Goal: Task Accomplishment & Management: Manage account settings

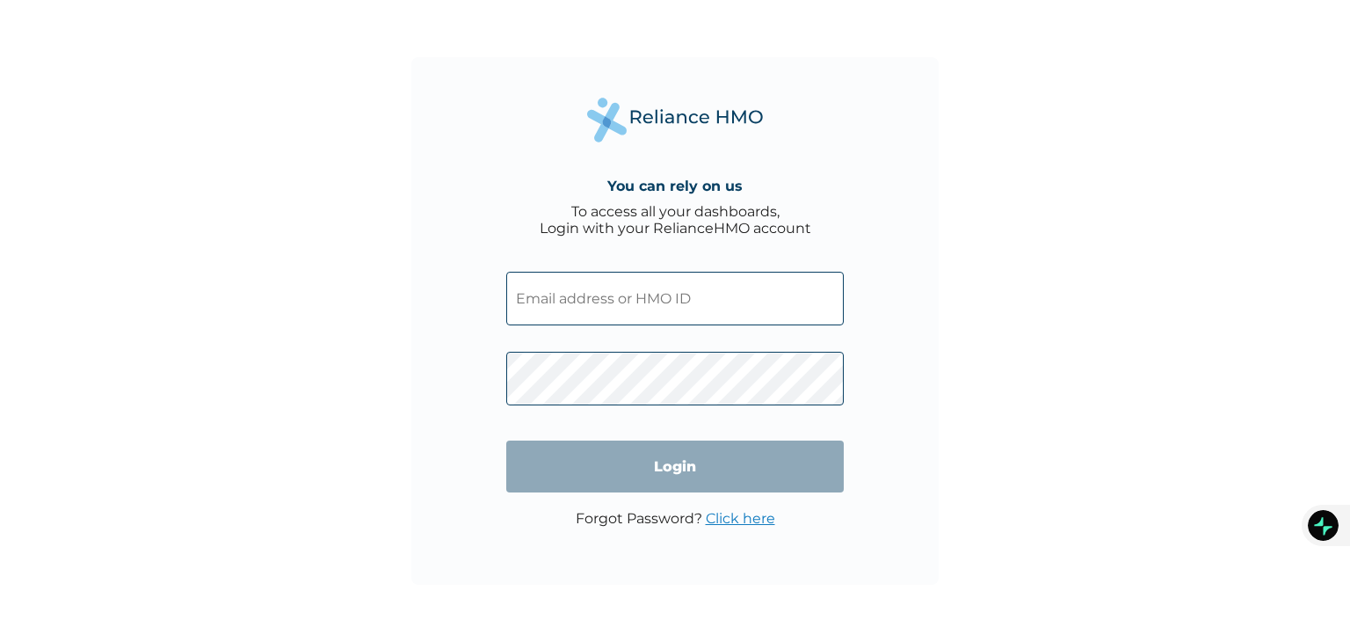
type input "[EMAIL_ADDRESS][DOMAIN_NAME]"
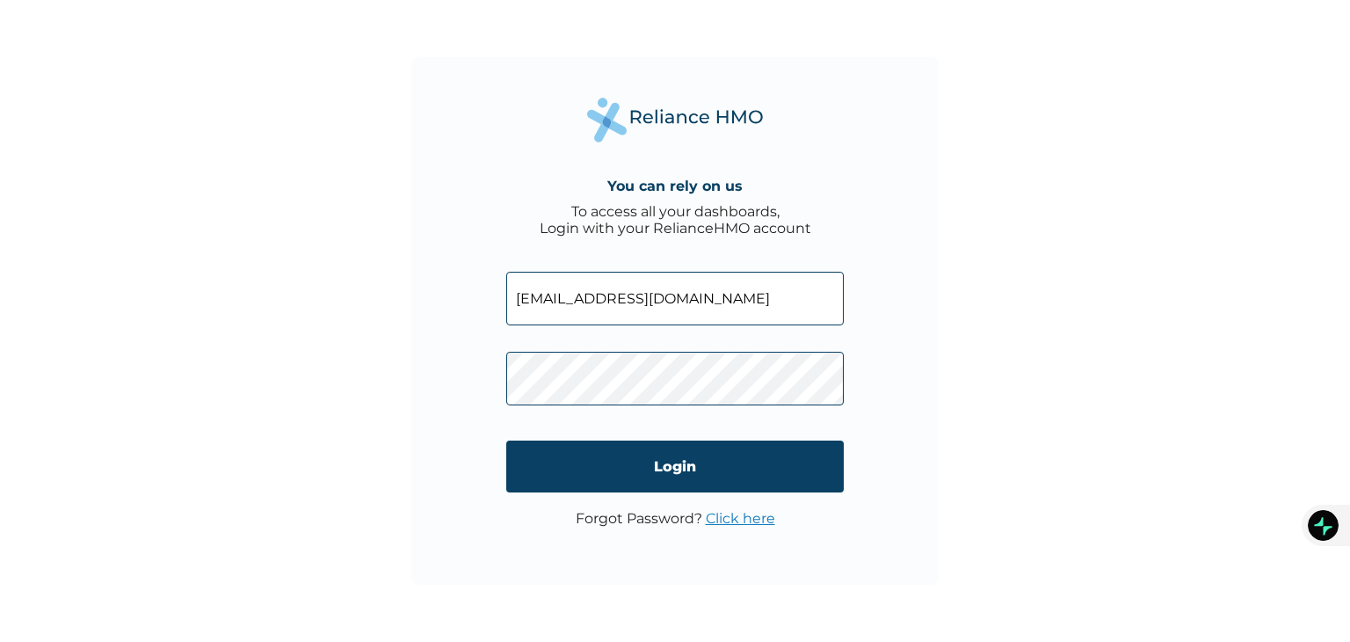
click at [712, 514] on link "Click here" at bounding box center [740, 518] width 69 height 17
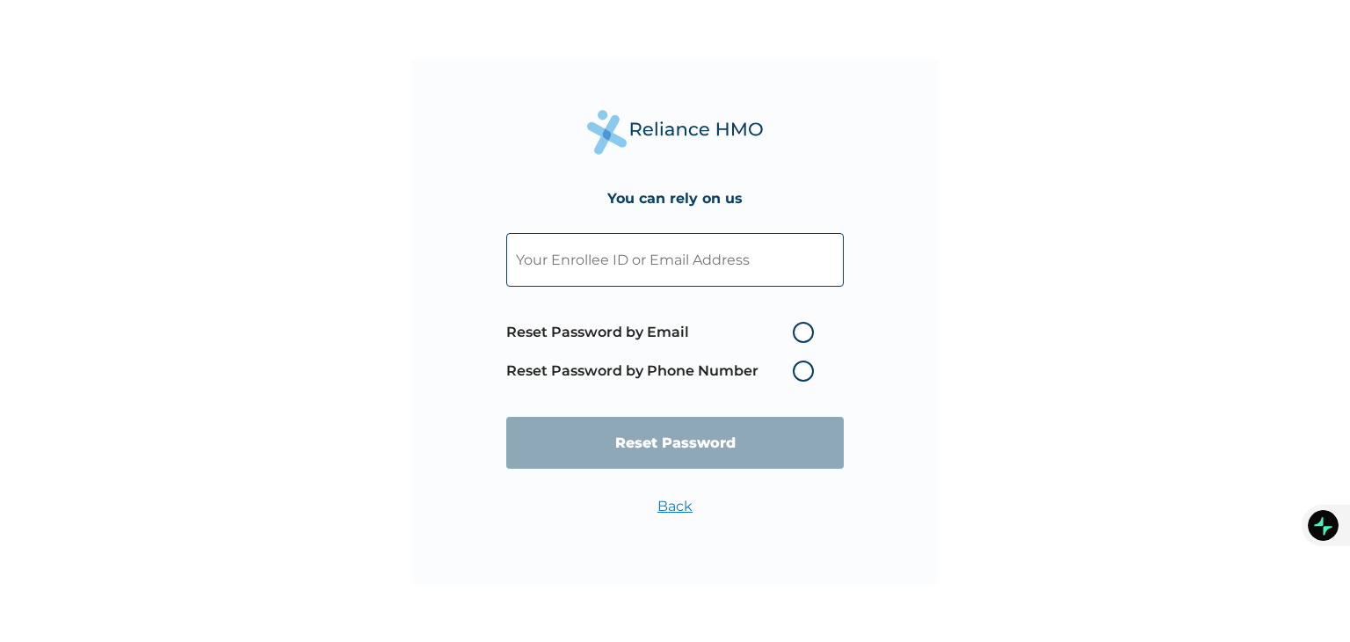
click at [608, 257] on input "text" at bounding box center [675, 260] width 338 height 54
type input "[EMAIL_ADDRESS][DOMAIN_NAME]"
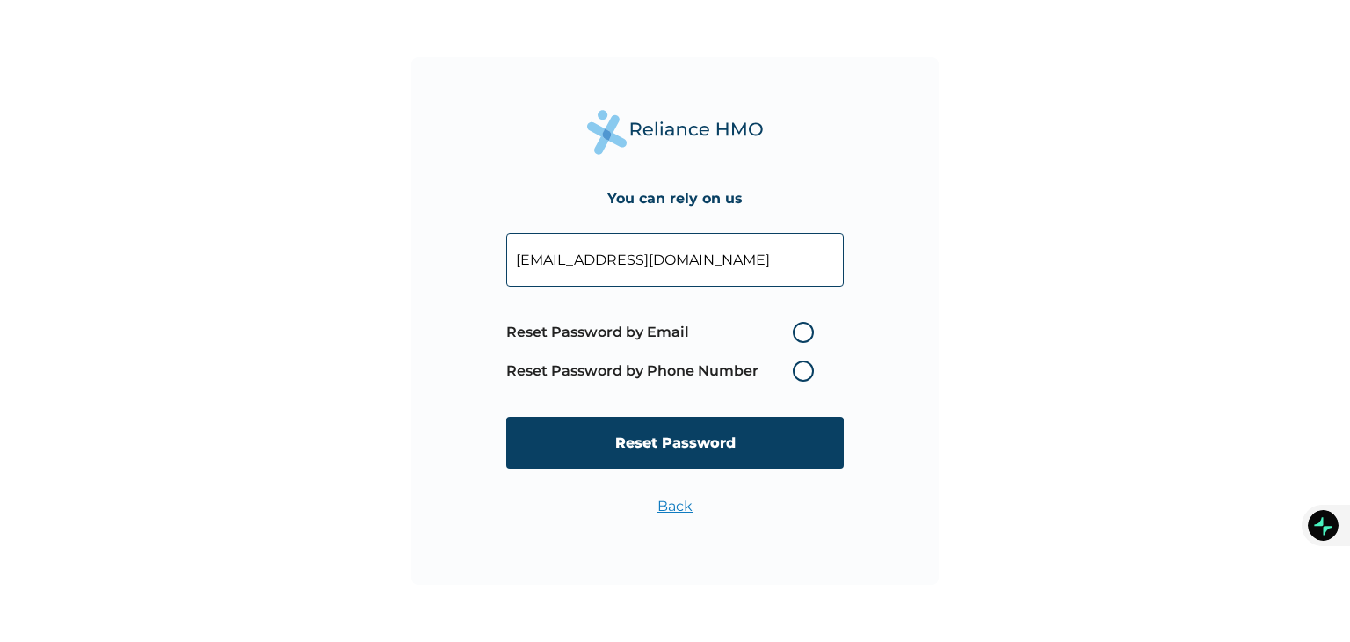
click at [802, 371] on label "Reset Password by Phone Number" at bounding box center [664, 370] width 317 height 21
click at [808, 332] on label "Reset Password by Email" at bounding box center [664, 332] width 317 height 21
click at [797, 332] on input "Reset Password by Email" at bounding box center [782, 332] width 28 height 28
radio input "true"
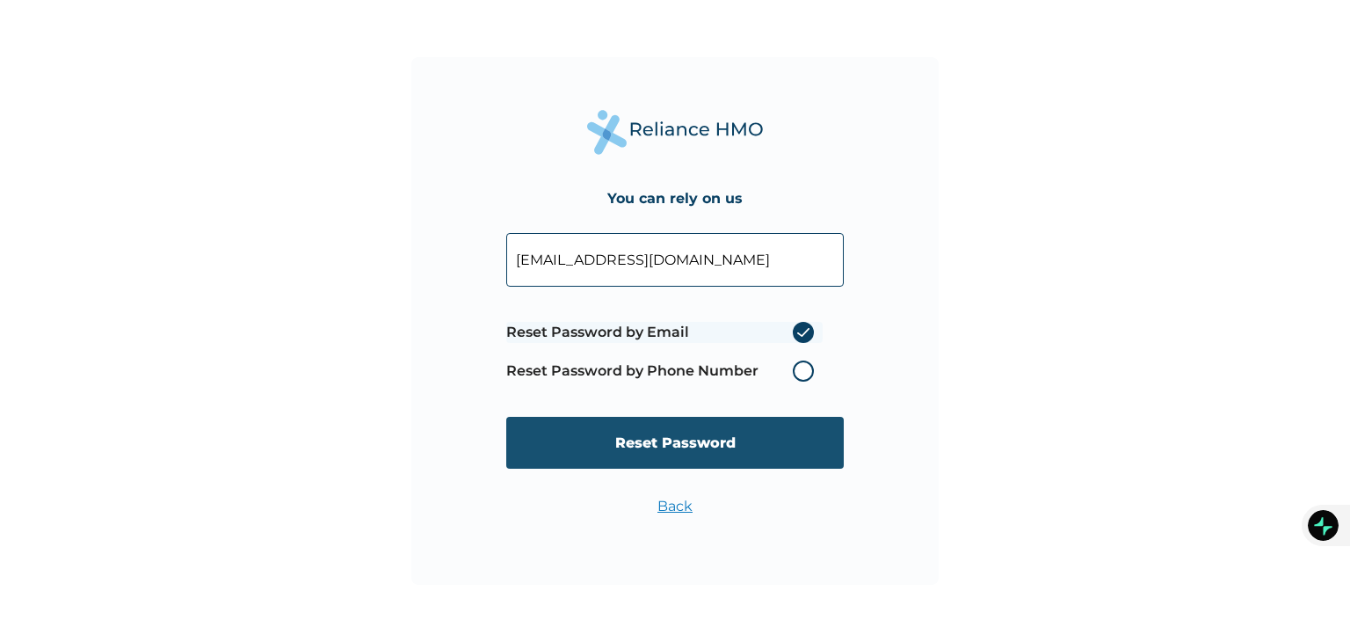
click at [765, 433] on input "Reset Password" at bounding box center [675, 443] width 338 height 52
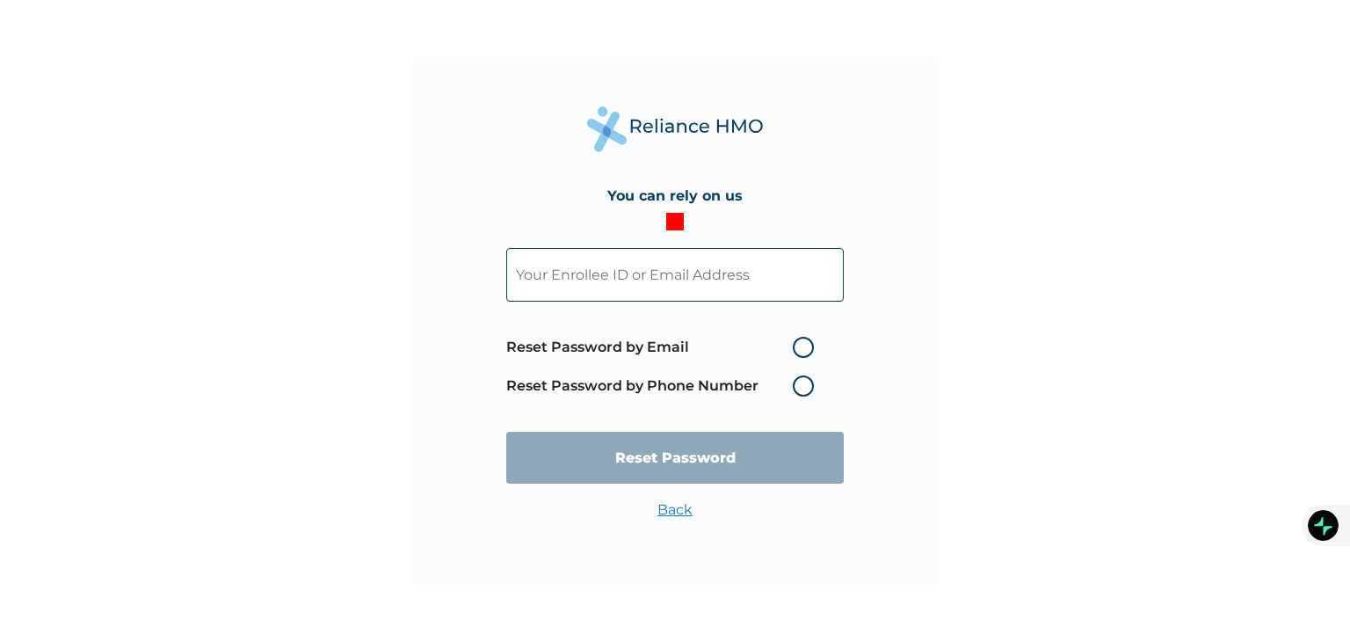
click at [524, 279] on input "text" at bounding box center [675, 275] width 338 height 54
type input "[EMAIL_ADDRESS][DOMAIN_NAME]"
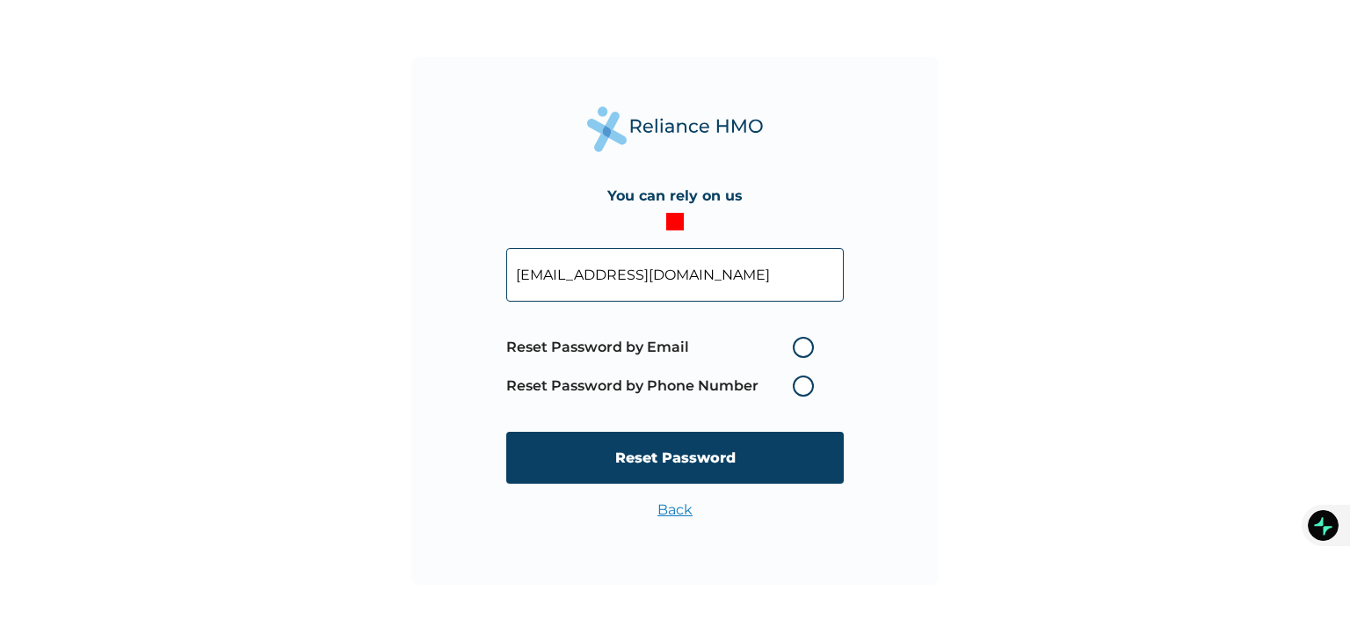
click at [804, 349] on label "Reset Password by Email" at bounding box center [664, 347] width 317 height 21
click at [797, 349] on input "Reset Password by Email" at bounding box center [782, 347] width 28 height 28
radio input "true"
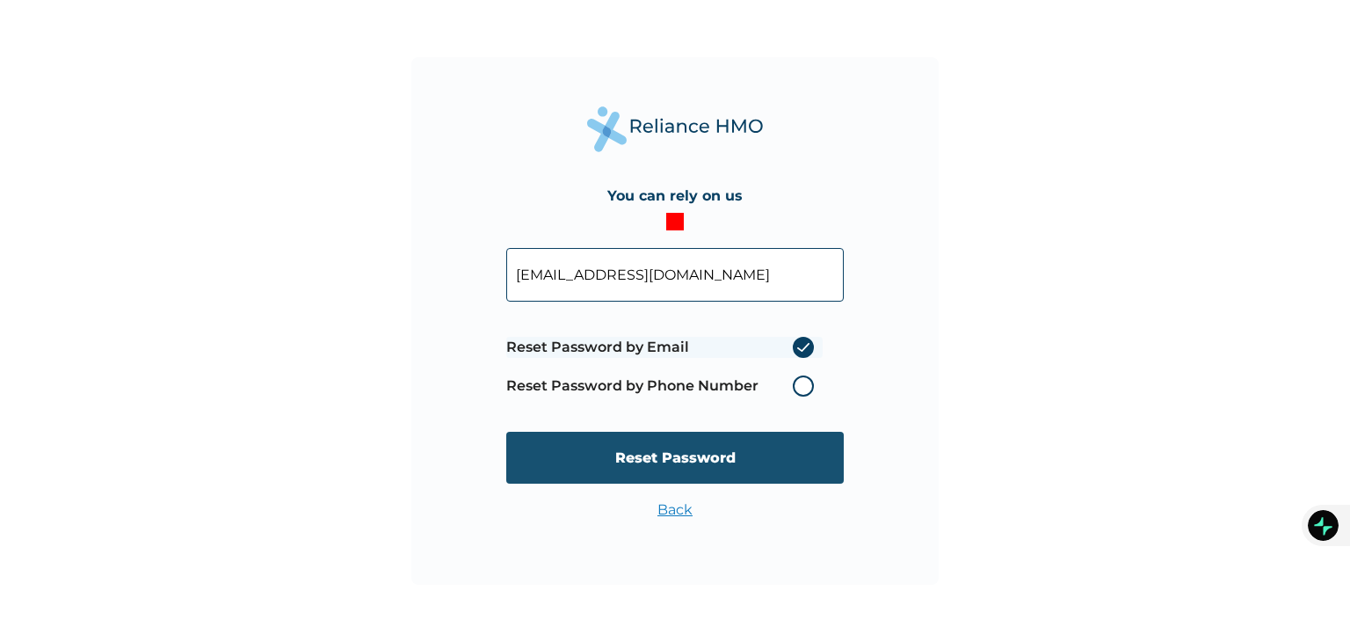
click at [693, 455] on input "Reset Password" at bounding box center [675, 458] width 338 height 52
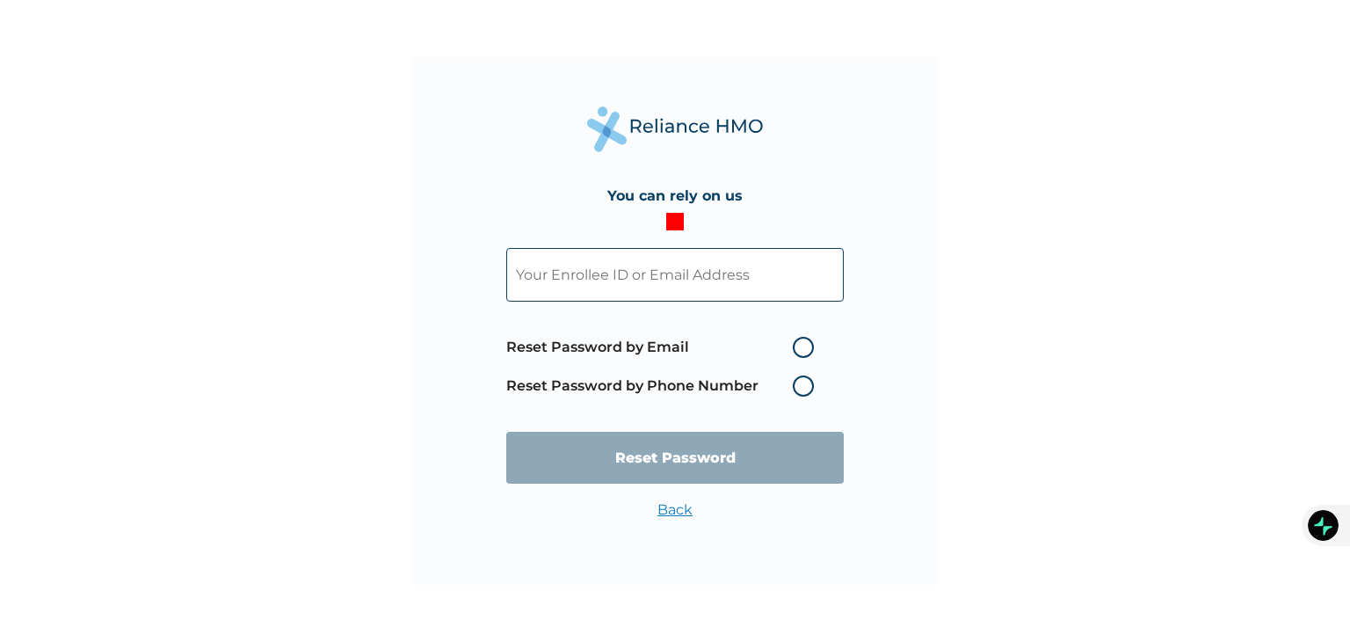
click at [808, 381] on label "Reset Password by Phone Number" at bounding box center [664, 385] width 317 height 21
click at [802, 383] on label "Reset Password by Phone Number" at bounding box center [664, 385] width 317 height 21
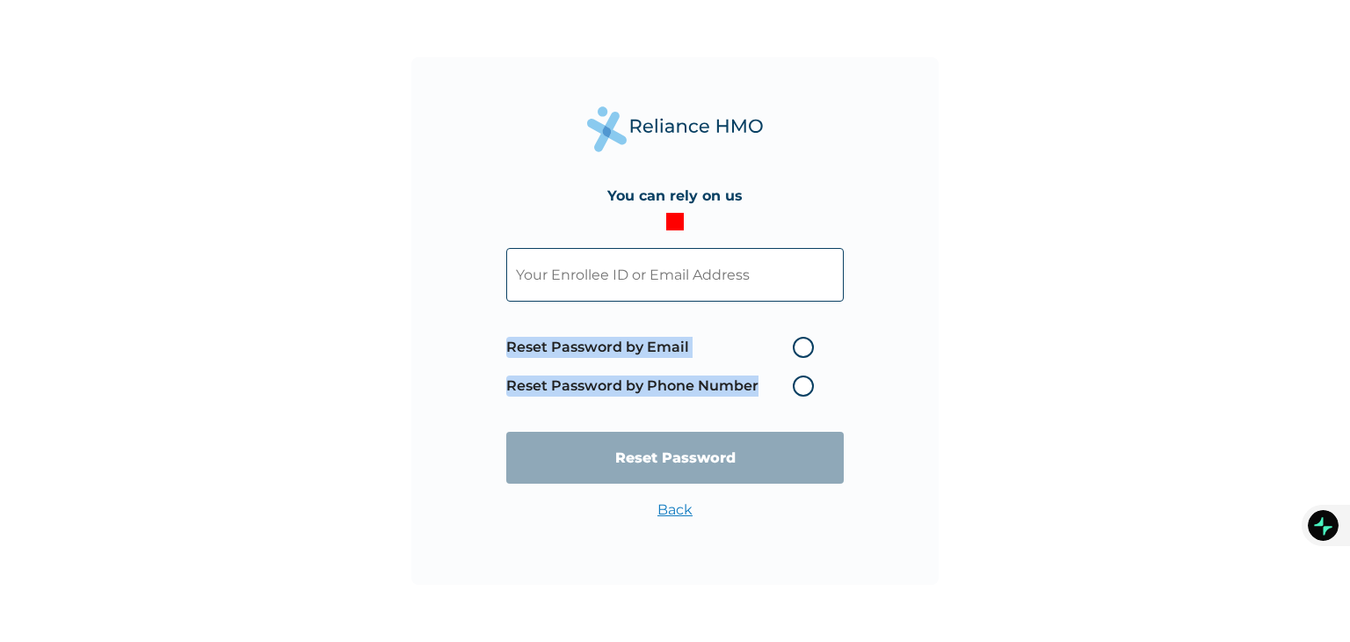
click at [802, 383] on label "Reset Password by Phone Number" at bounding box center [664, 385] width 317 height 21
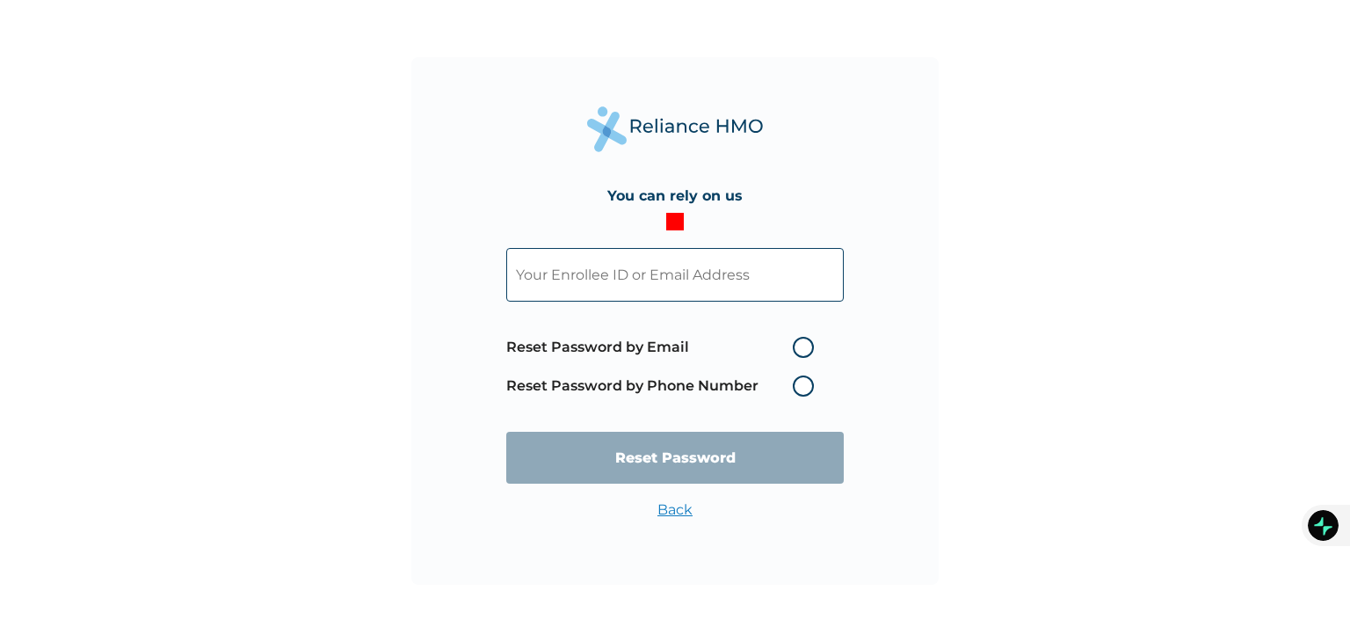
click at [654, 251] on input "text" at bounding box center [675, 275] width 338 height 54
type input "[EMAIL_ADDRESS][DOMAIN_NAME]"
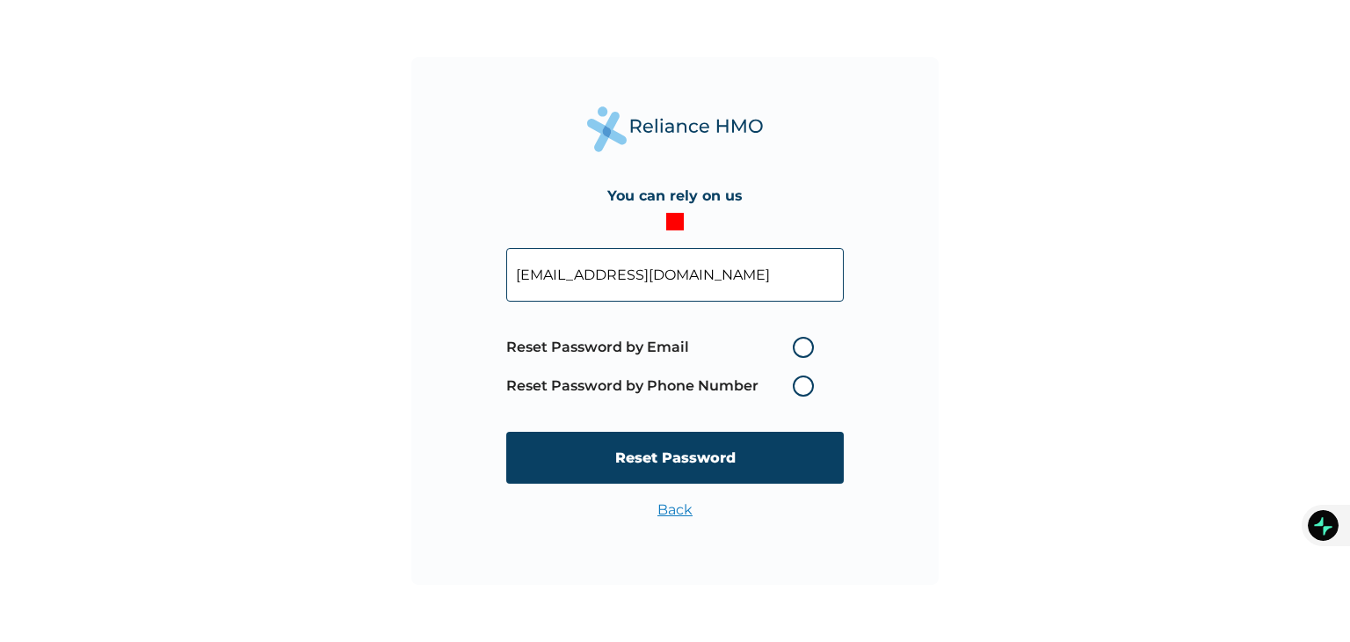
click at [805, 385] on label "Reset Password by Phone Number" at bounding box center [664, 385] width 317 height 21
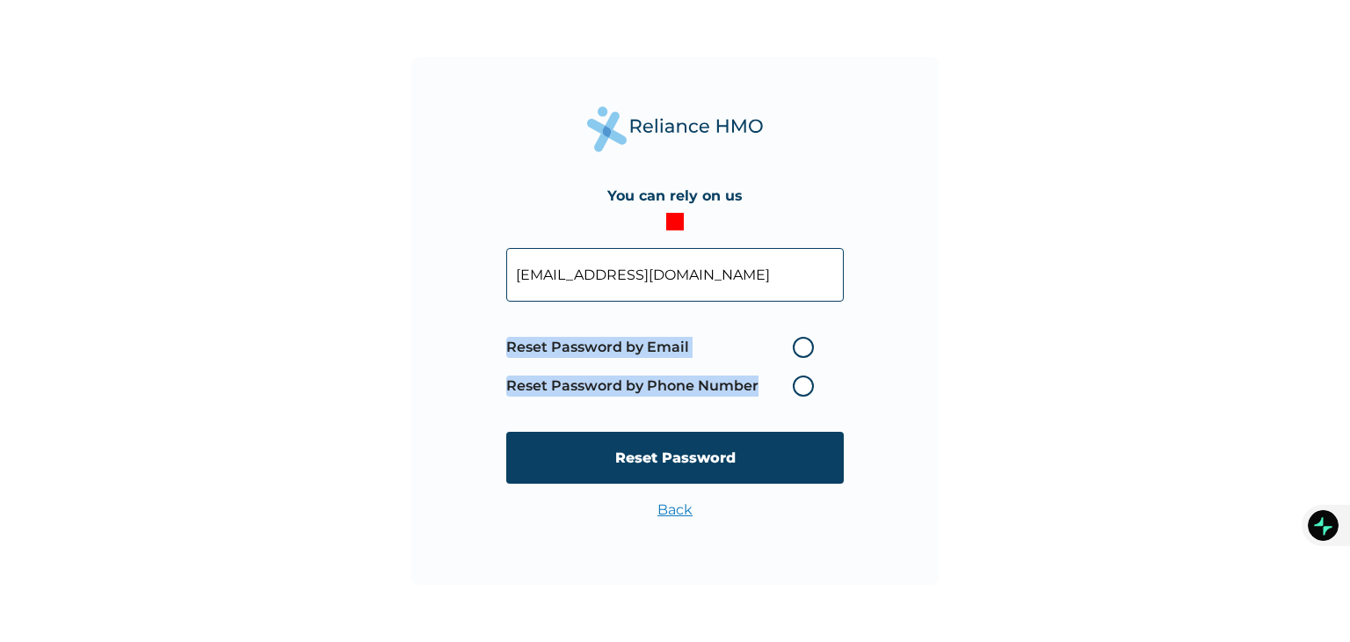
click at [805, 385] on label "Reset Password by Phone Number" at bounding box center [664, 385] width 317 height 21
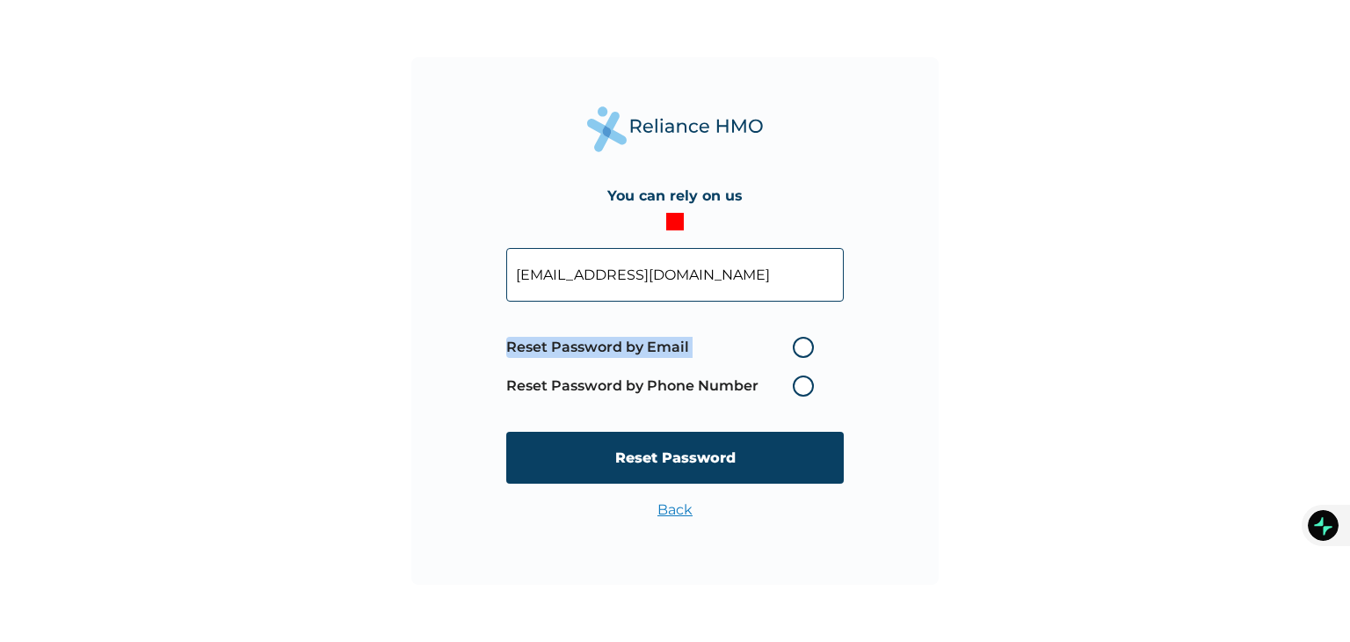
click at [805, 385] on label "Reset Password by Phone Number" at bounding box center [664, 385] width 317 height 21
click at [712, 391] on label "Reset Password by Phone Number" at bounding box center [664, 385] width 317 height 21
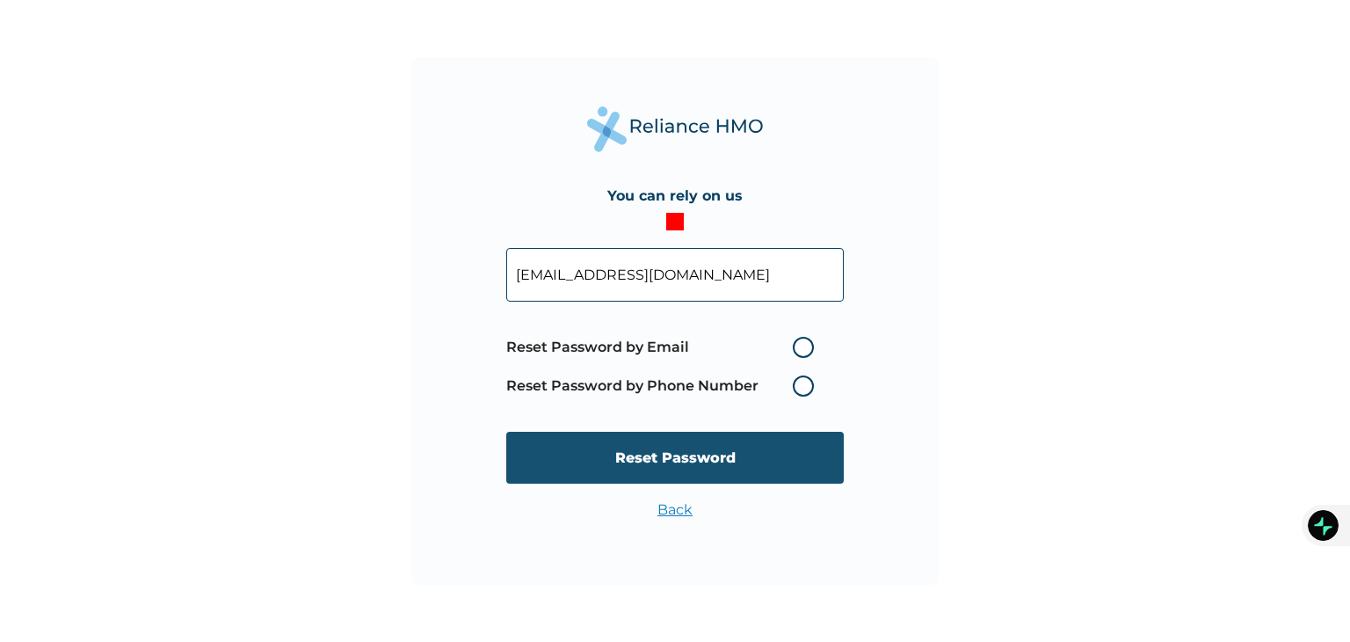
click at [607, 446] on input "Reset Password" at bounding box center [675, 458] width 338 height 52
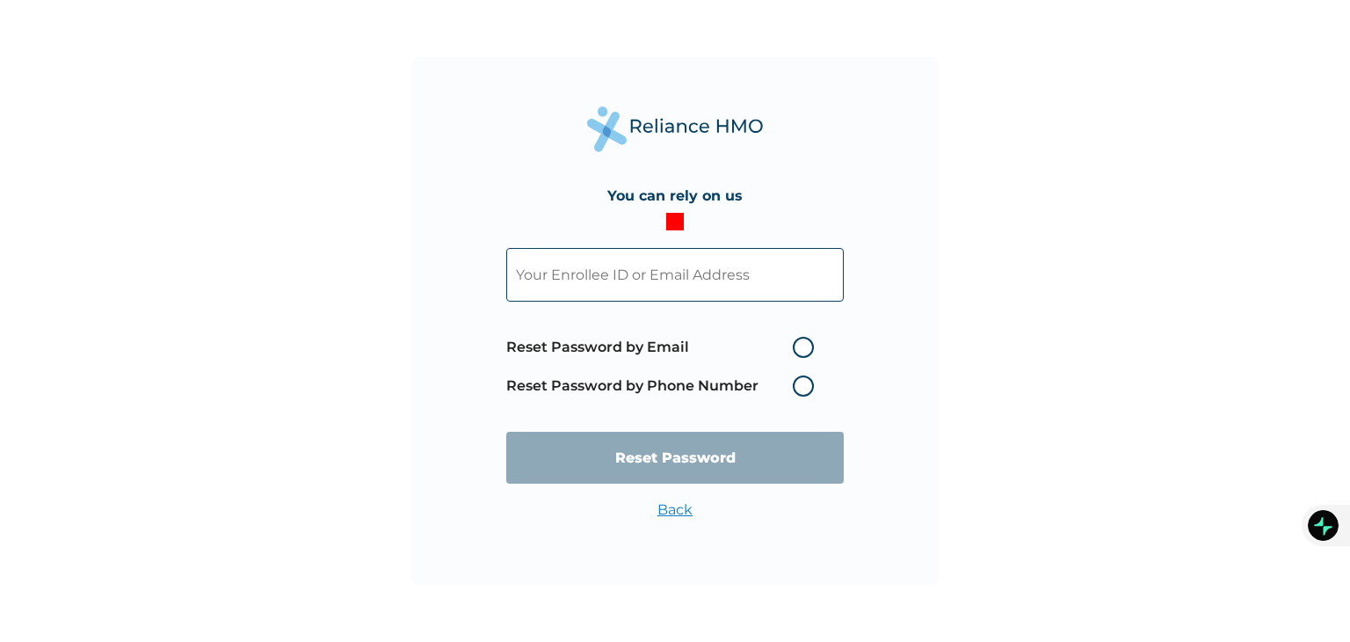
click at [804, 346] on label "Reset Password by Email" at bounding box center [664, 347] width 317 height 21
click at [797, 346] on input "Reset Password by Email" at bounding box center [782, 347] width 28 height 28
radio input "true"
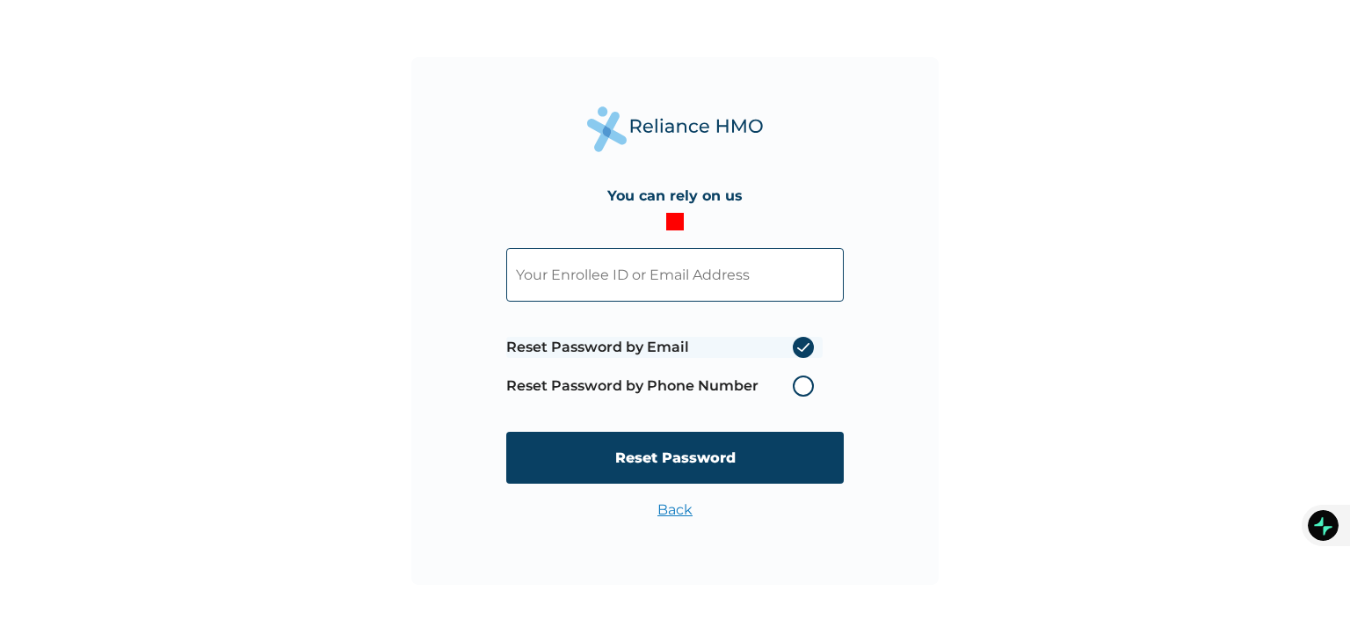
click at [807, 380] on label "Reset Password by Phone Number" at bounding box center [664, 385] width 317 height 21
click at [714, 275] on input "text" at bounding box center [675, 275] width 338 height 54
type input "[EMAIL_ADDRESS][DOMAIN_NAME]"
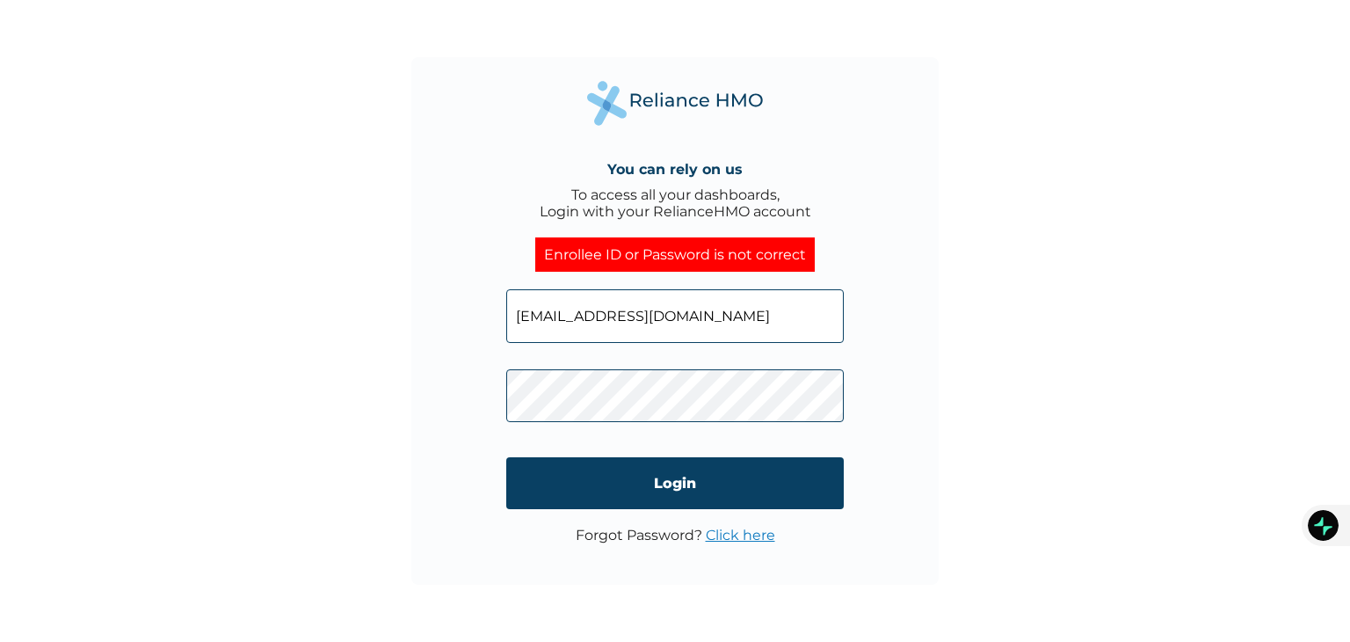
click at [360, 450] on div "You can rely on us To access all your dashboards, Login with your RelianceHMO a…" at bounding box center [675, 321] width 1350 height 642
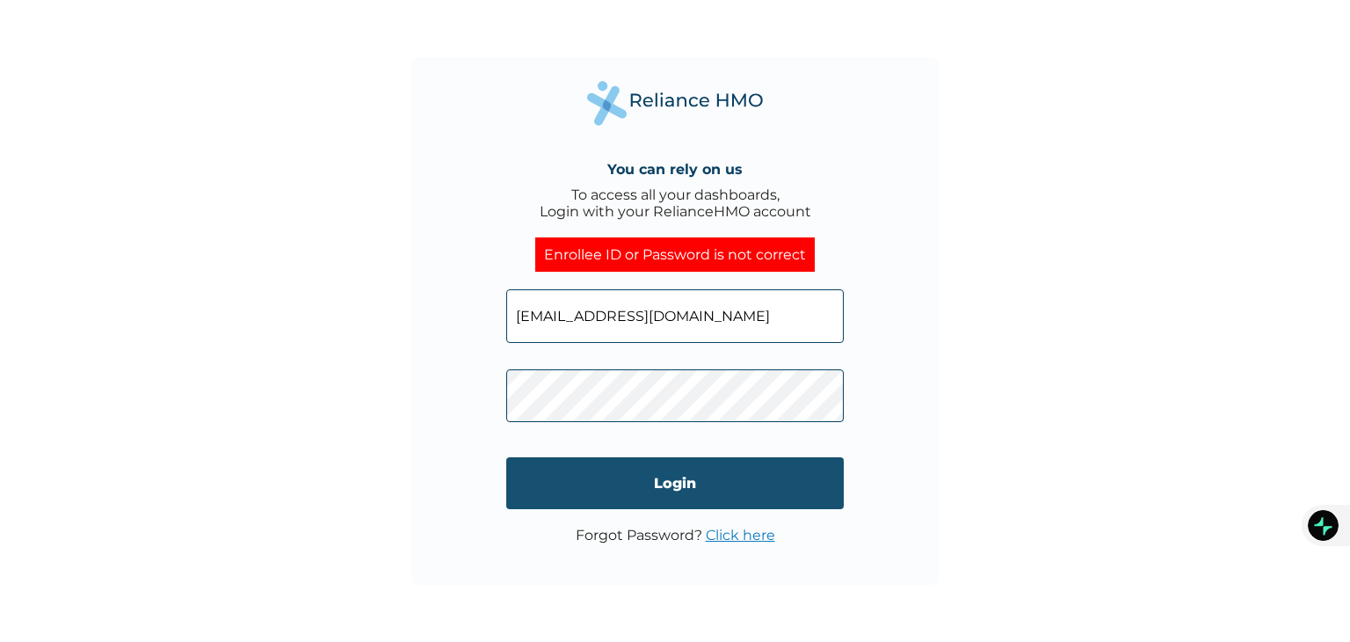
click at [521, 506] on input "Login" at bounding box center [675, 483] width 338 height 52
